Goal: Navigation & Orientation: Find specific page/section

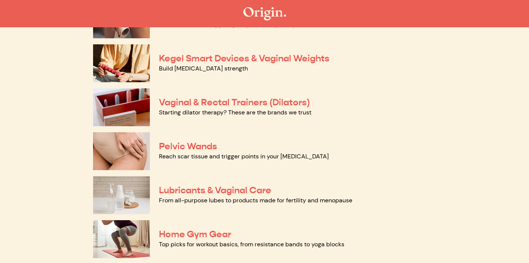
scroll to position [150, 0]
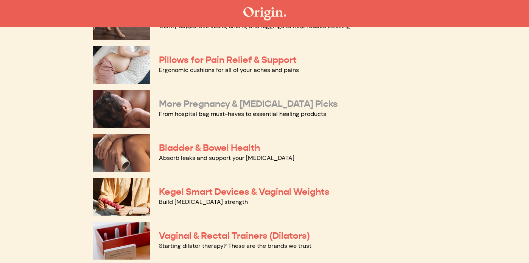
click at [228, 101] on link "More Pregnancy & Postpartum Picks" at bounding box center [248, 103] width 179 height 11
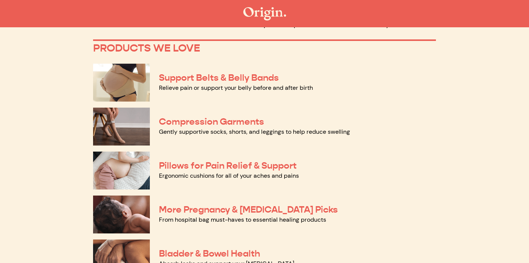
scroll to position [45, 0]
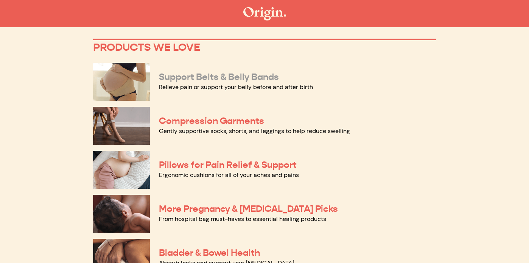
click at [243, 76] on link "Support Belts & Belly Bands" at bounding box center [219, 76] width 120 height 11
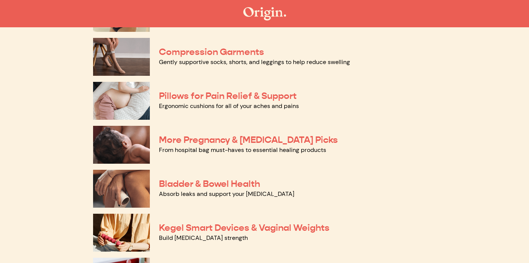
scroll to position [132, 0]
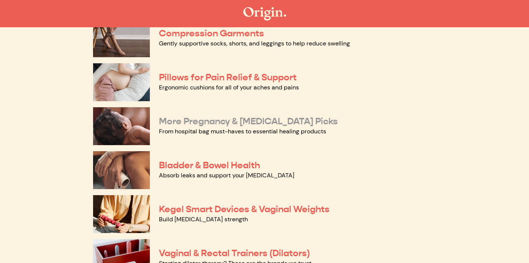
click at [182, 121] on link "More Pregnancy & [MEDICAL_DATA] Picks" at bounding box center [248, 120] width 179 height 11
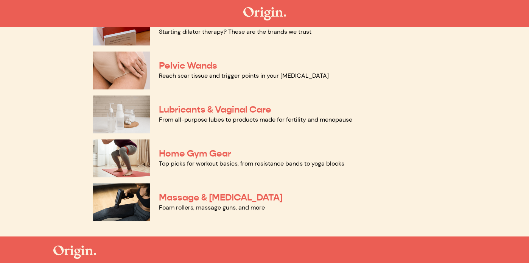
scroll to position [391, 0]
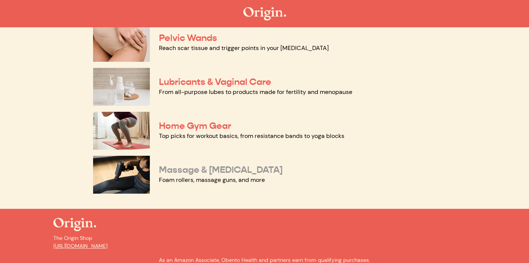
click at [181, 167] on link "Massage & Myofascial Release" at bounding box center [221, 169] width 124 height 11
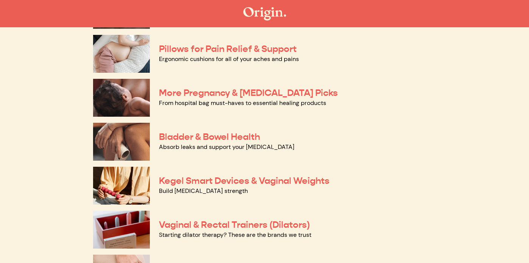
scroll to position [138, 0]
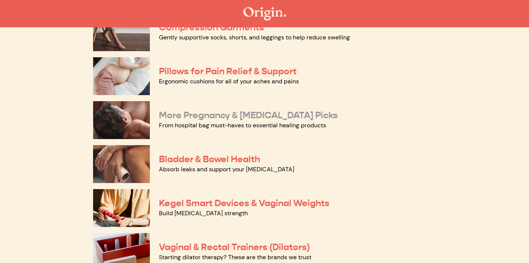
click at [209, 115] on link "More Pregnancy & [MEDICAL_DATA] Picks" at bounding box center [248, 114] width 179 height 11
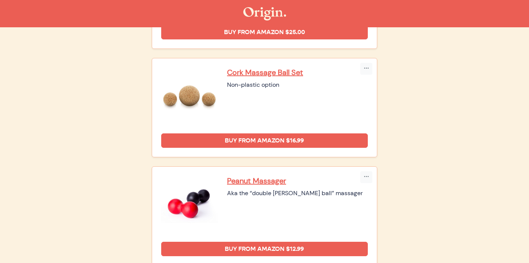
scroll to position [279, 0]
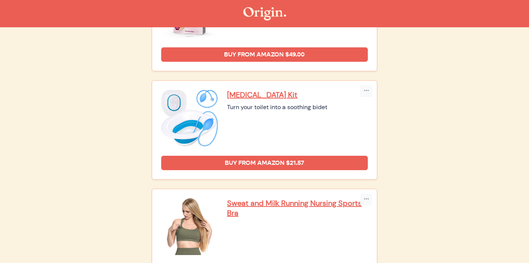
scroll to position [1450, 0]
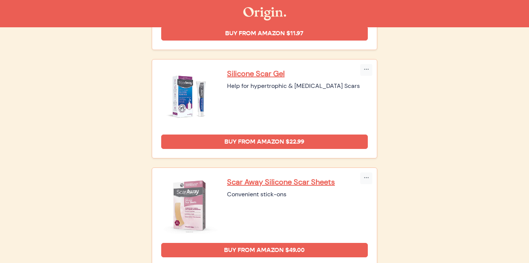
scroll to position [1262, 0]
